Goal: Task Accomplishment & Management: Complete application form

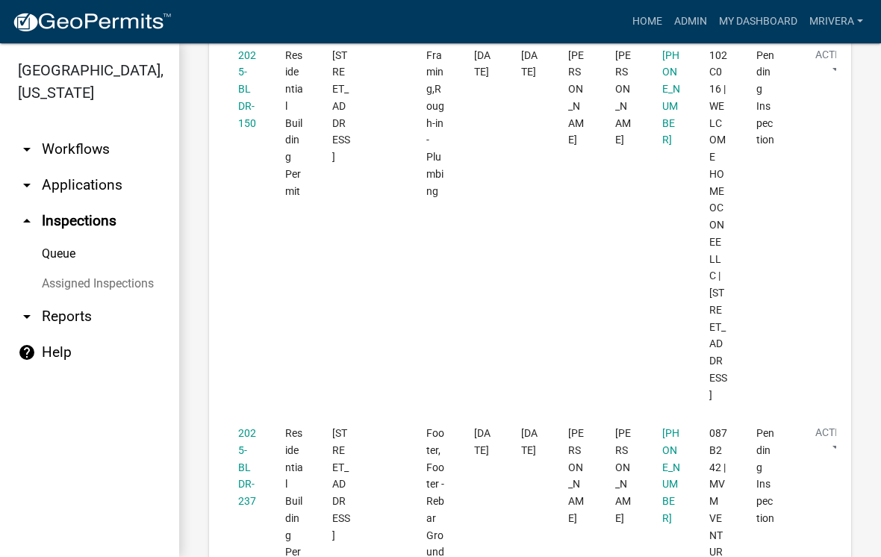
scroll to position [2062, 0]
click at [248, 425] on link "2025-BLDR-237" at bounding box center [247, 465] width 18 height 80
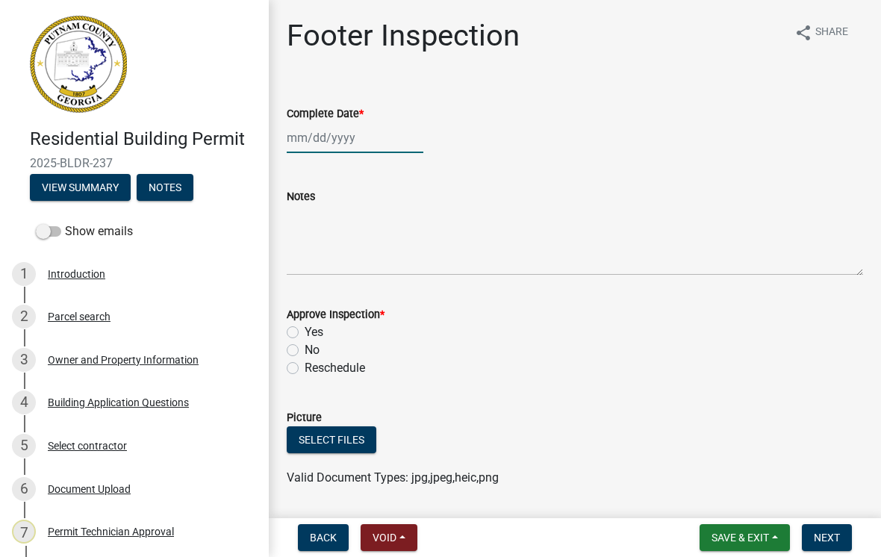
click at [326, 131] on div at bounding box center [355, 137] width 137 height 31
select select "10"
select select "2025"
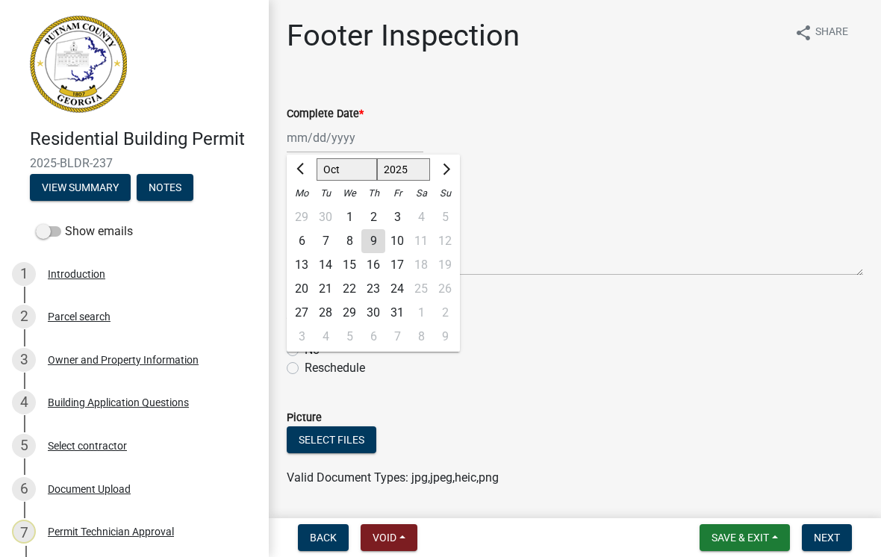
click at [388, 238] on div "10" at bounding box center [397, 241] width 24 height 24
type input "[DATE]"
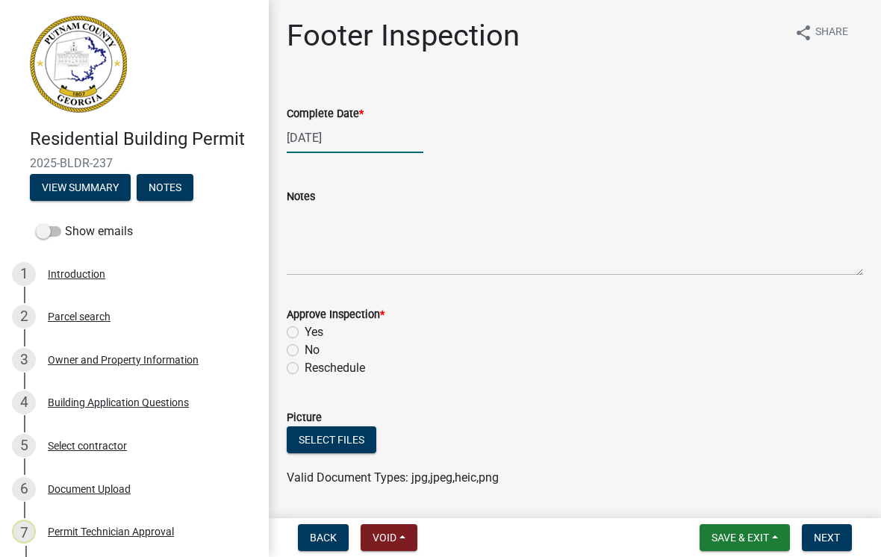
click at [335, 131] on div "[DATE]" at bounding box center [355, 137] width 137 height 31
select select "10"
select select "2025"
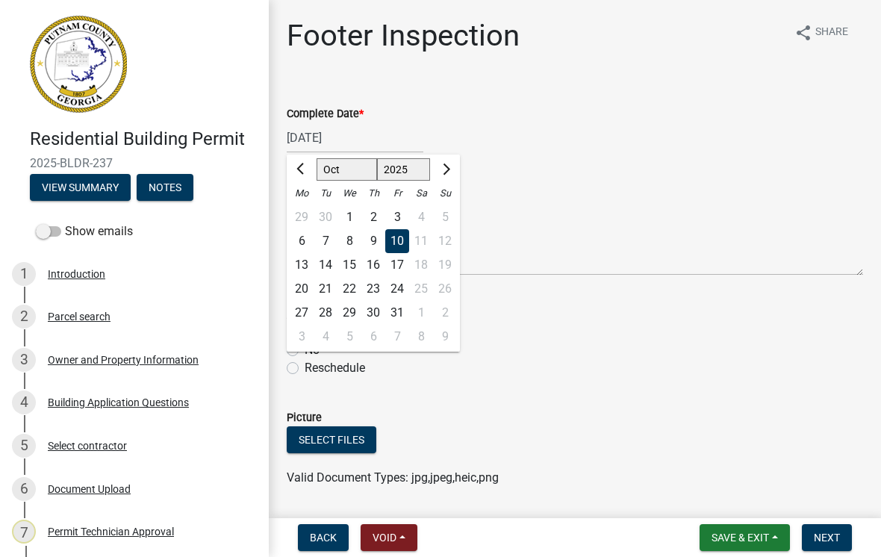
click at [382, 241] on div "9" at bounding box center [373, 241] width 24 height 24
type input "[DATE]"
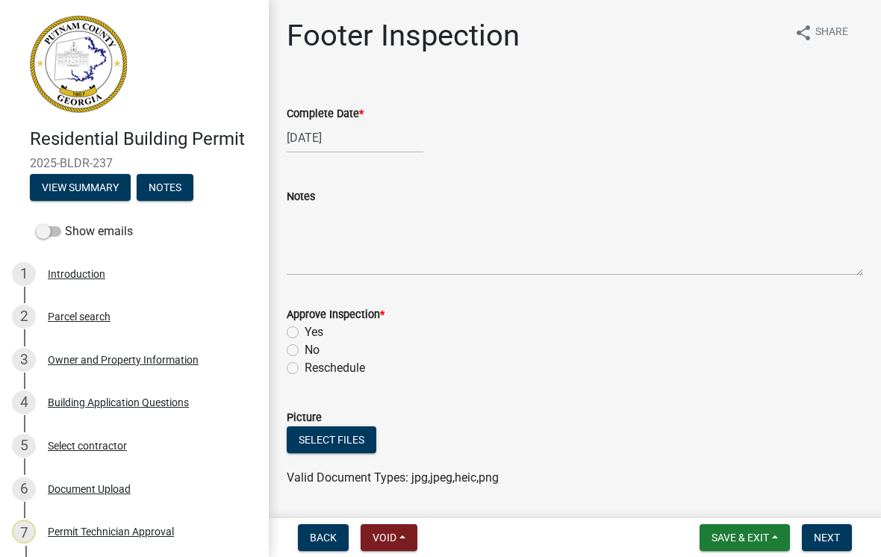
click at [305, 329] on label "Yes" at bounding box center [314, 332] width 19 height 18
click at [305, 329] on input "Yes" at bounding box center [310, 328] width 10 height 10
radio input "true"
click at [831, 545] on button "Next" at bounding box center [827, 537] width 50 height 27
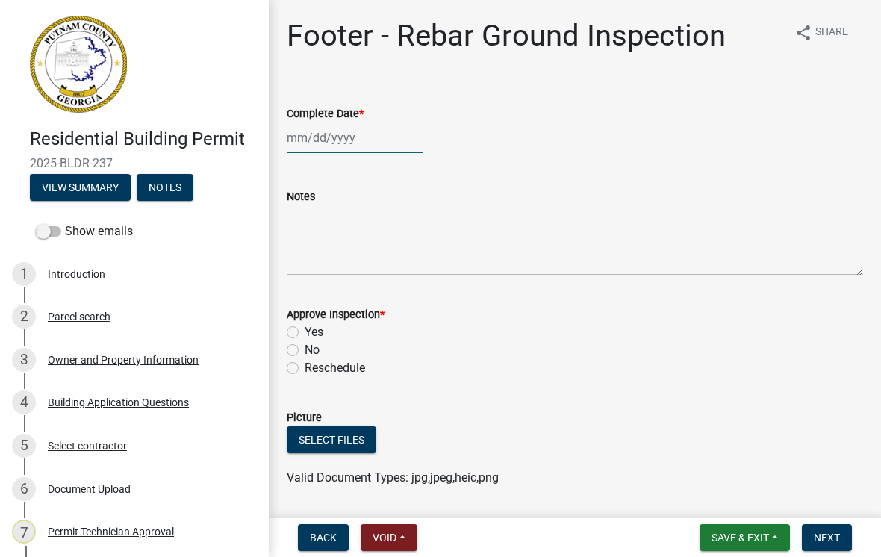
click at [338, 136] on div at bounding box center [355, 137] width 137 height 31
select select "10"
select select "2025"
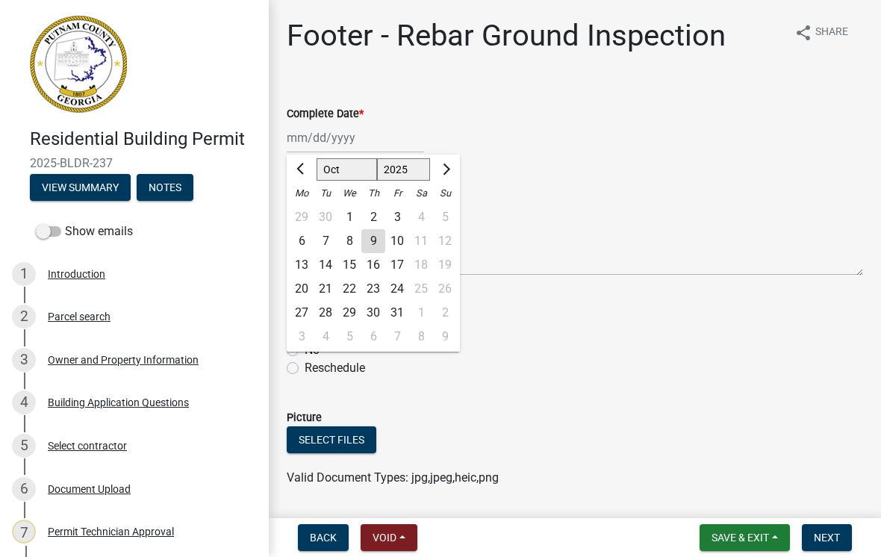
click at [383, 239] on div "9" at bounding box center [373, 241] width 24 height 24
type input "[DATE]"
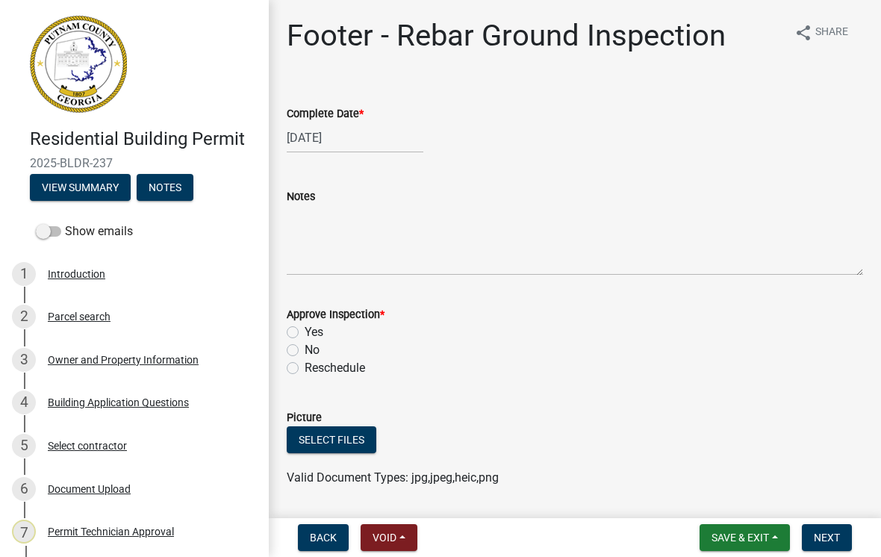
click at [305, 327] on label "Yes" at bounding box center [314, 332] width 19 height 18
click at [305, 327] on input "Yes" at bounding box center [310, 328] width 10 height 10
radio input "true"
click at [839, 535] on span "Next" at bounding box center [827, 538] width 26 height 12
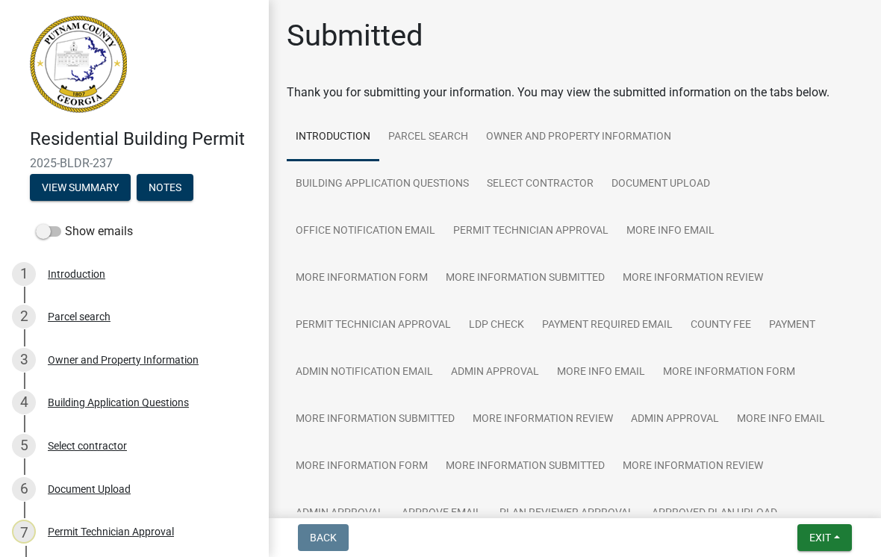
click at [833, 532] on button "Exit" at bounding box center [825, 537] width 55 height 27
click at [792, 491] on button "Save & Exit" at bounding box center [792, 499] width 119 height 36
